Goal: Information Seeking & Learning: Learn about a topic

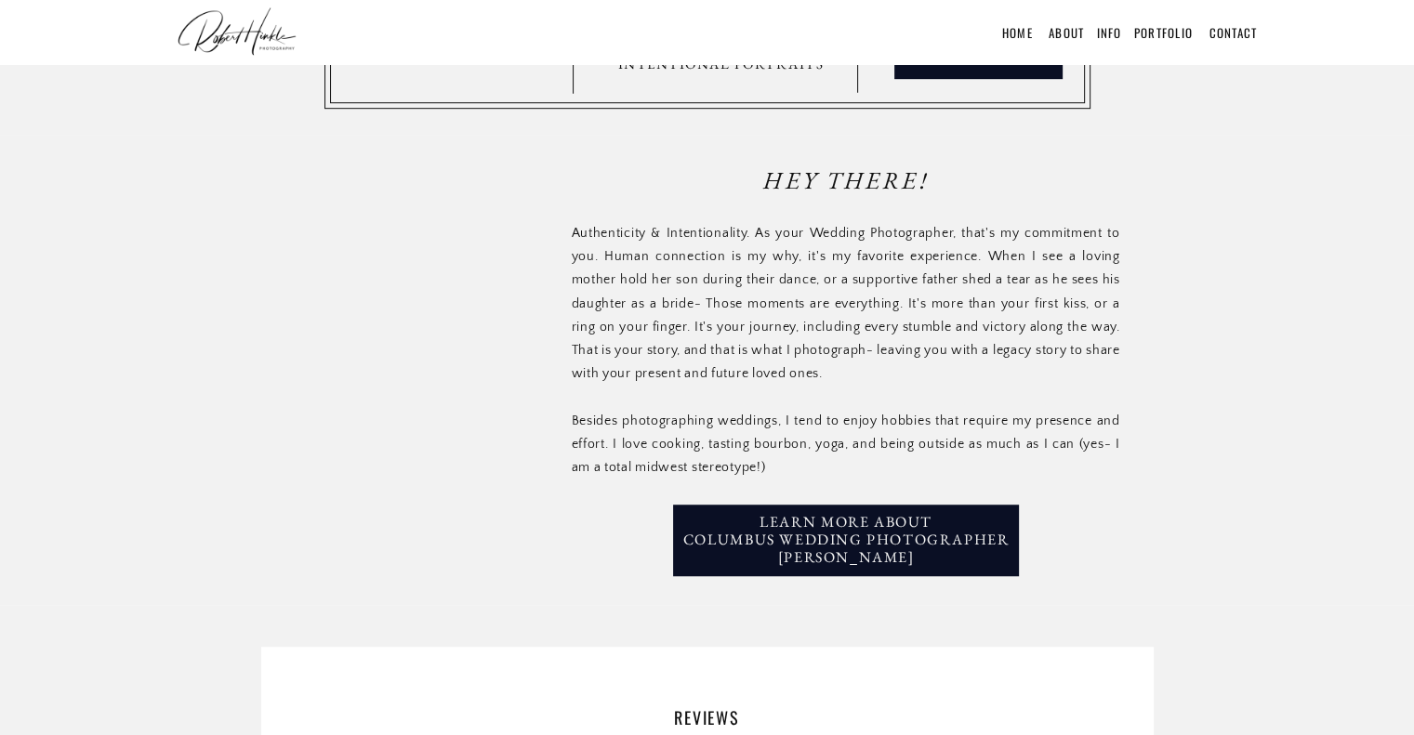
scroll to position [1153, 0]
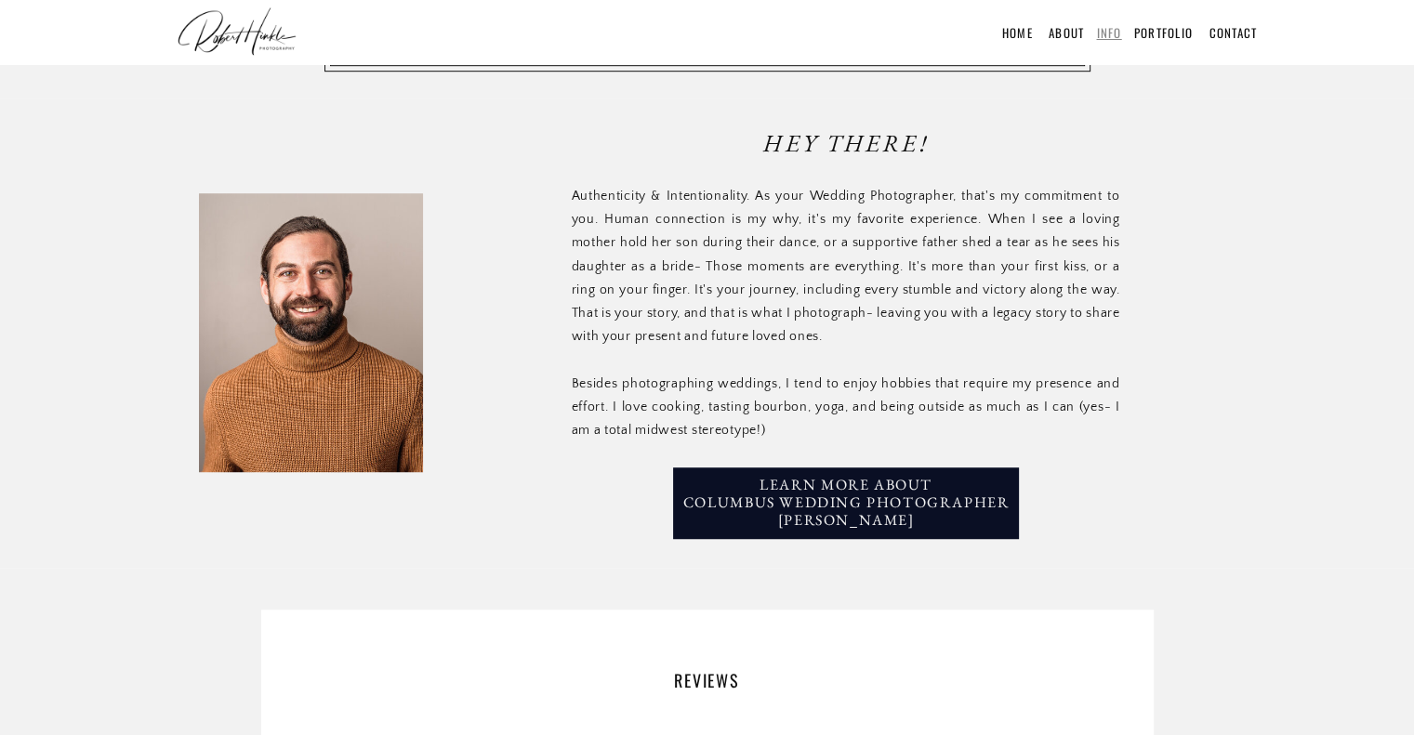
click at [1104, 28] on link "INFO" at bounding box center [1108, 32] width 25 height 19
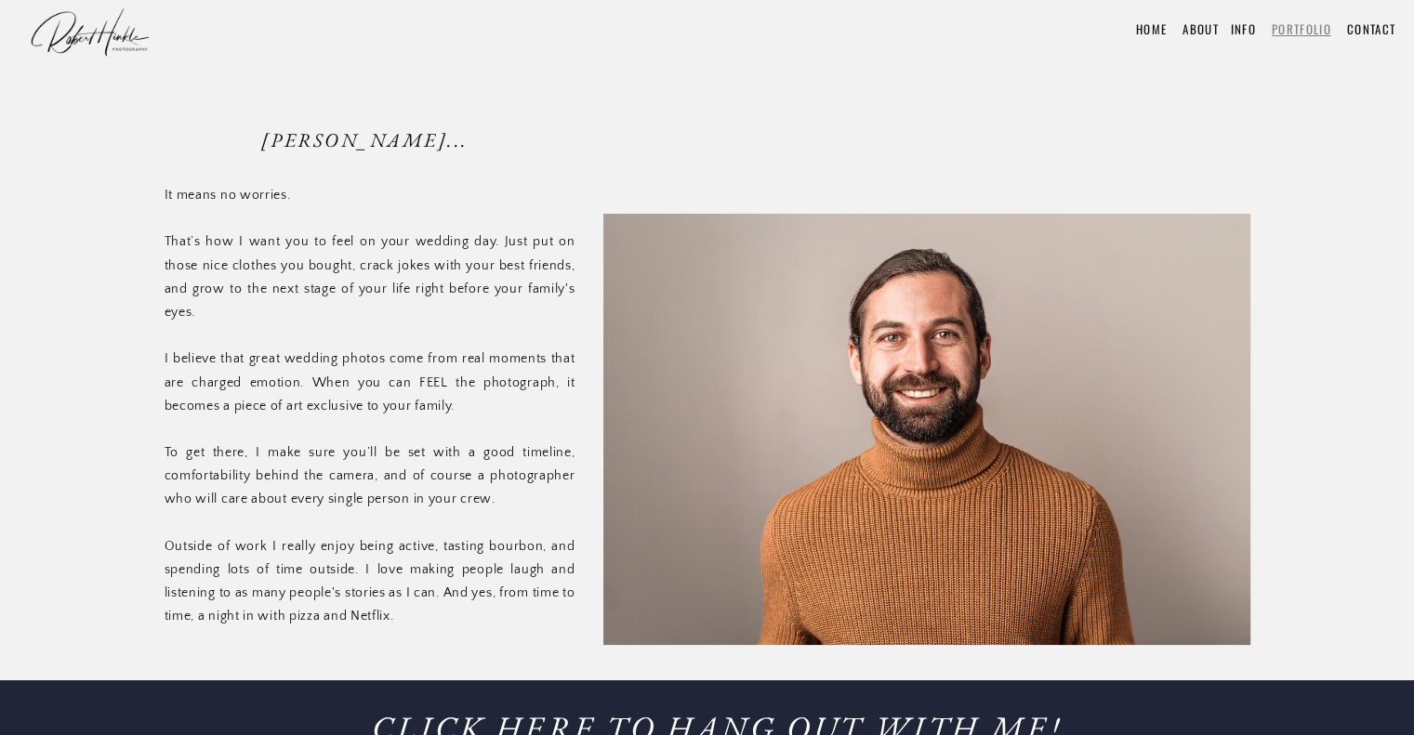
click at [1285, 33] on link "Portfolio" at bounding box center [1301, 29] width 59 height 19
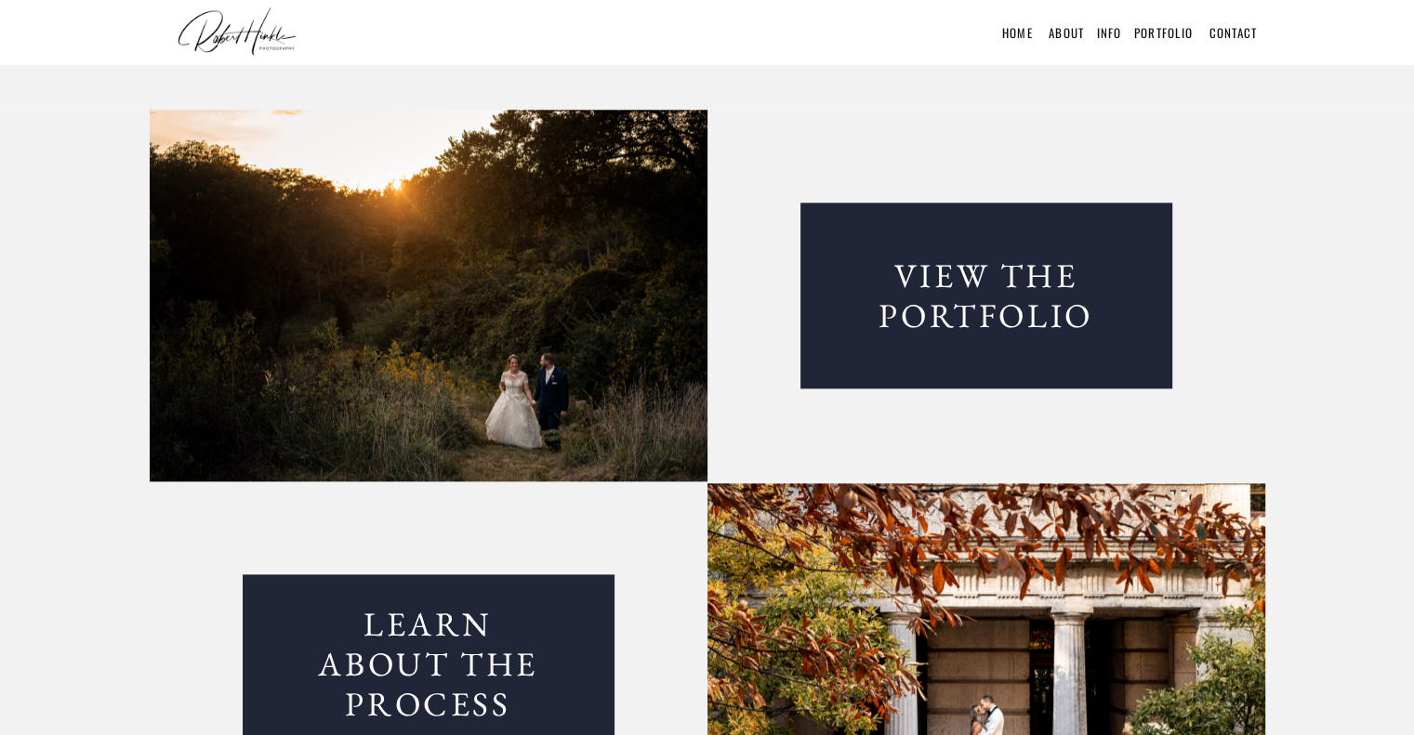
scroll to position [2231, 0]
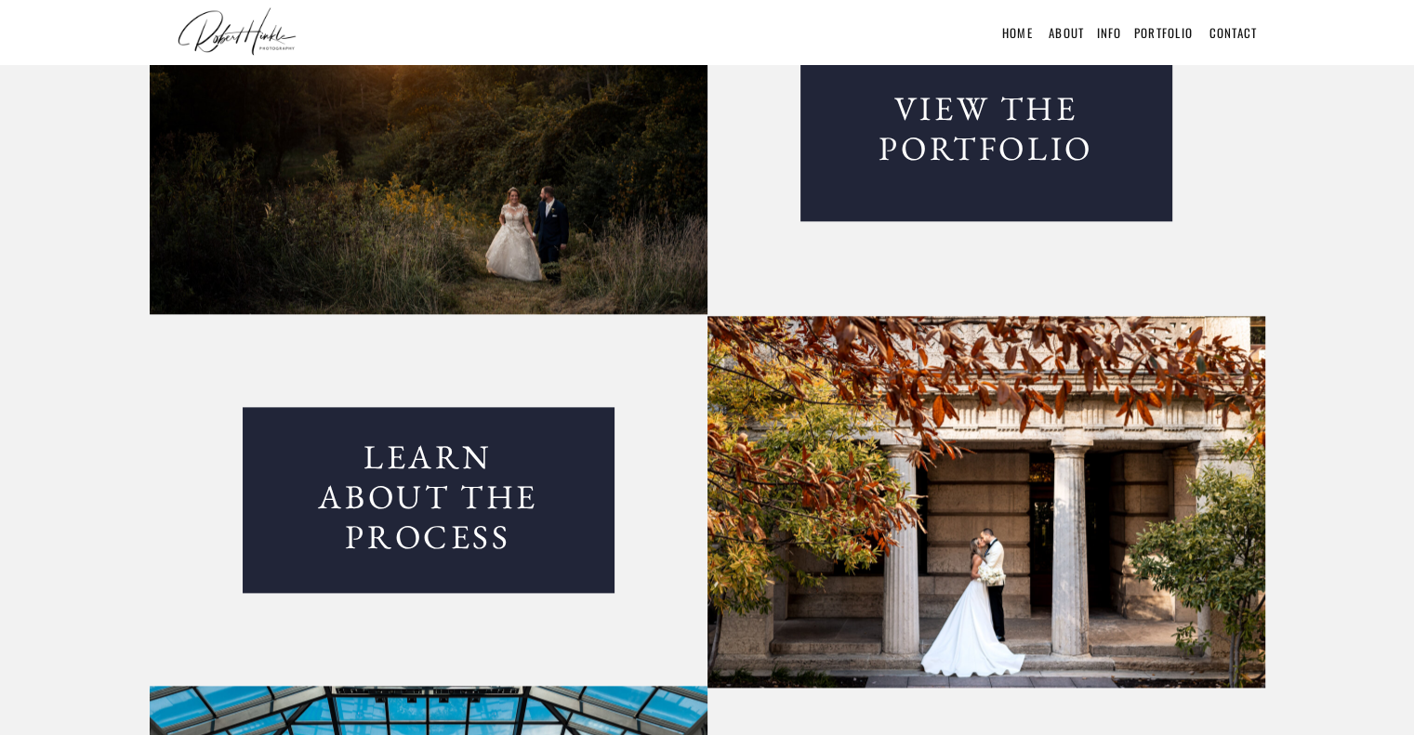
click at [1037, 151] on nav "View the Portfolio" at bounding box center [986, 128] width 260 height 80
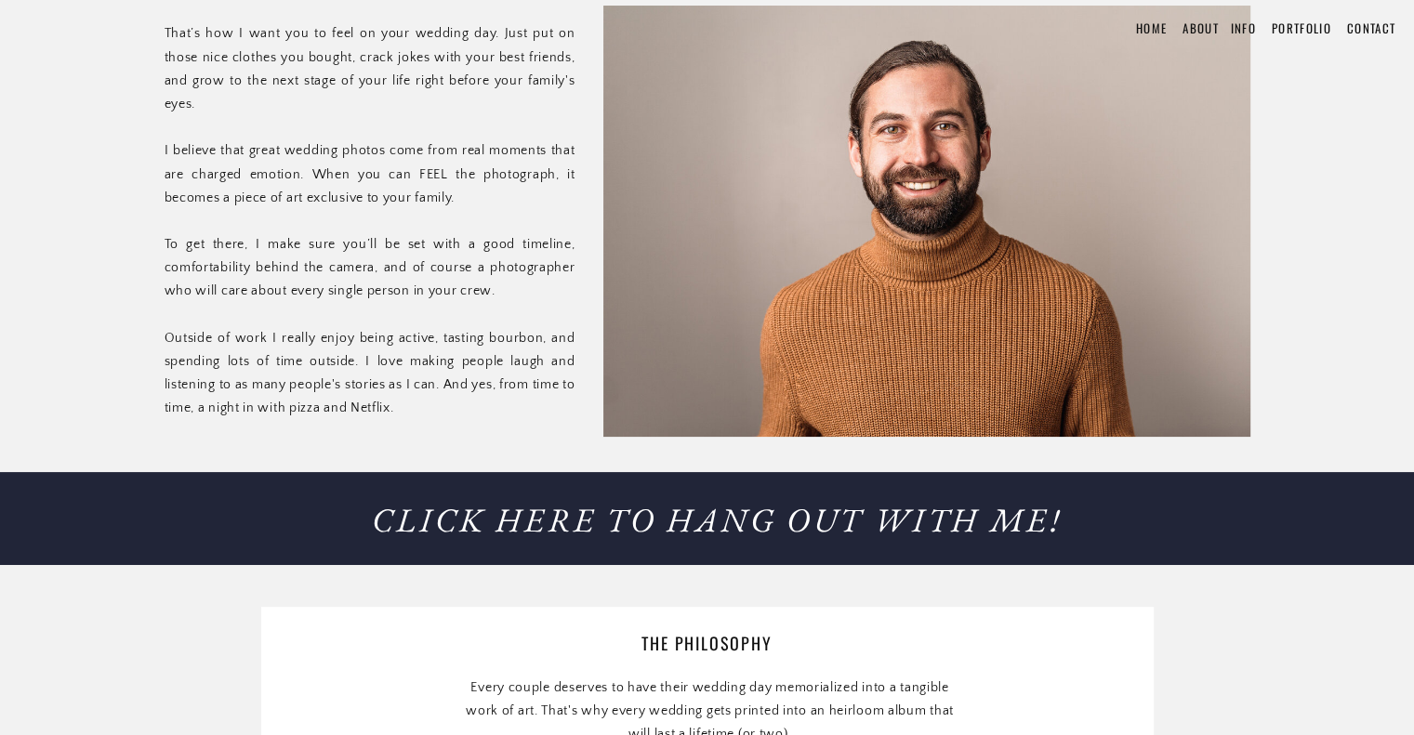
scroll to position [185, 0]
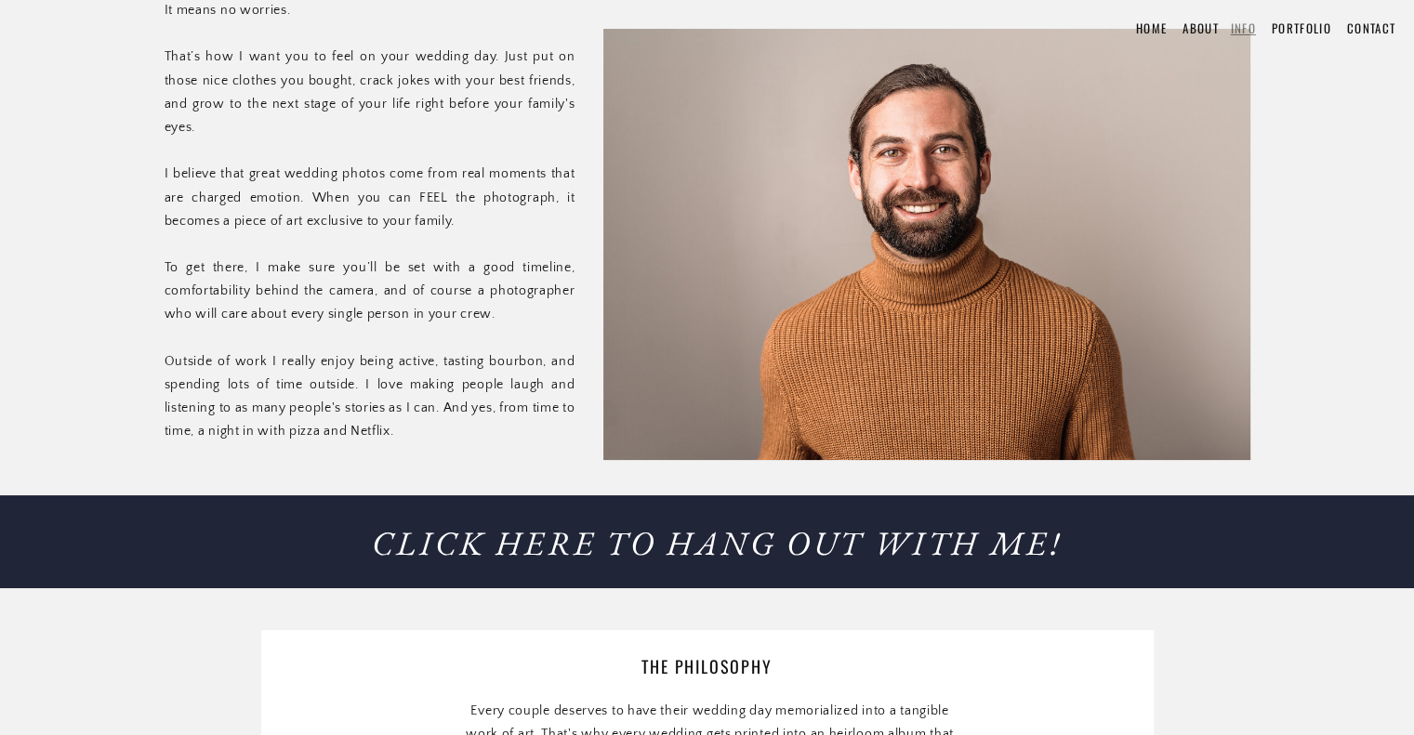
click at [1249, 22] on link "INFO" at bounding box center [1243, 28] width 25 height 19
